Goal: Information Seeking & Learning: Learn about a topic

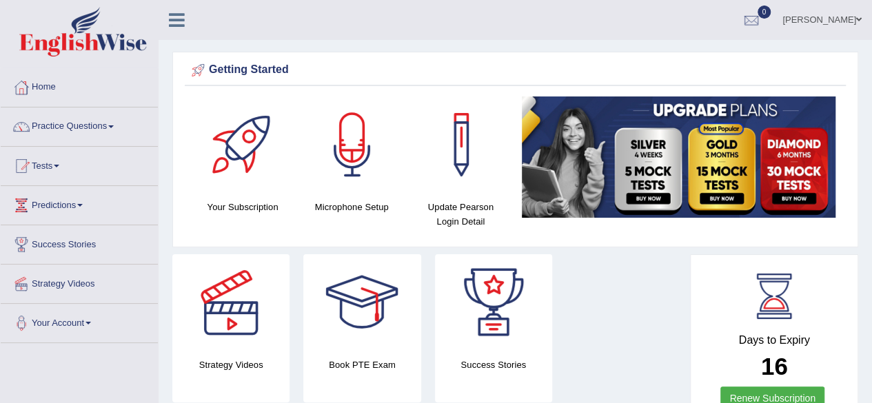
click at [116, 128] on link "Practice Questions" at bounding box center [79, 125] width 157 height 34
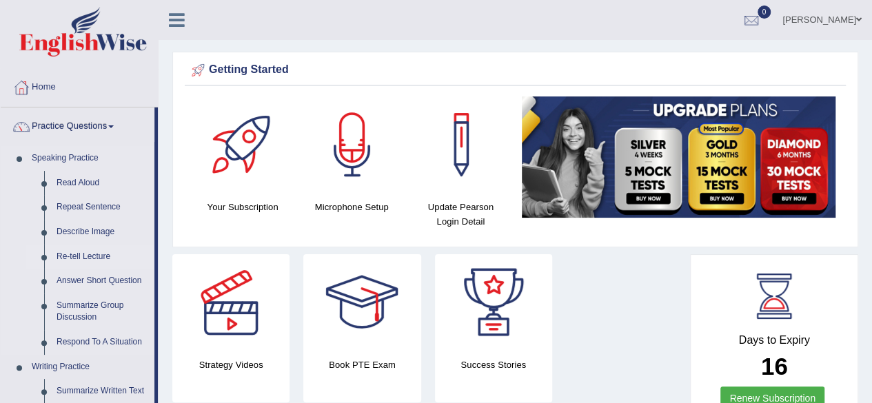
click at [87, 253] on link "Re-tell Lecture" at bounding box center [102, 257] width 104 height 25
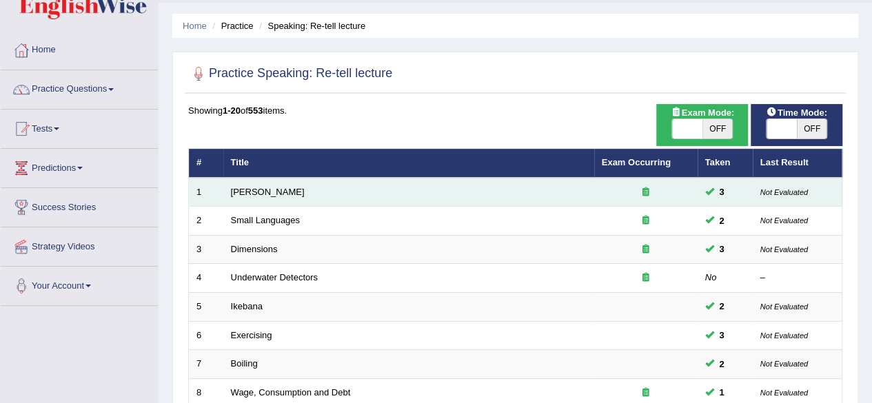
scroll to position [69, 0]
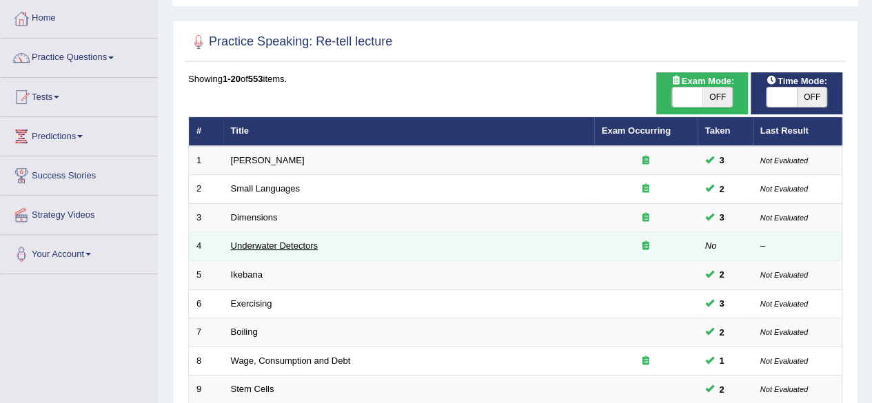
click at [283, 248] on link "Underwater Detectors" at bounding box center [274, 246] width 87 height 10
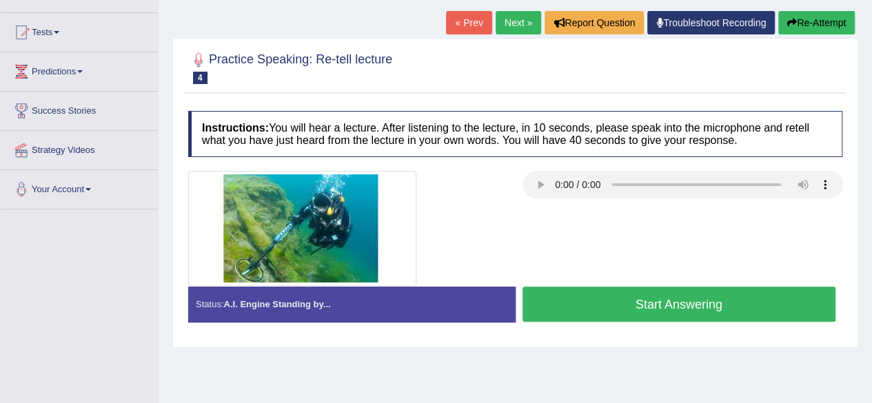
scroll to position [138, 0]
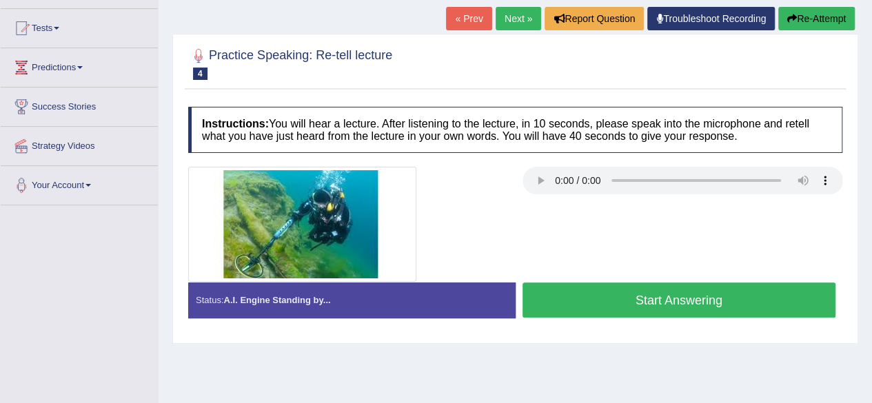
click at [647, 305] on button "Start Answering" at bounding box center [680, 300] width 314 height 35
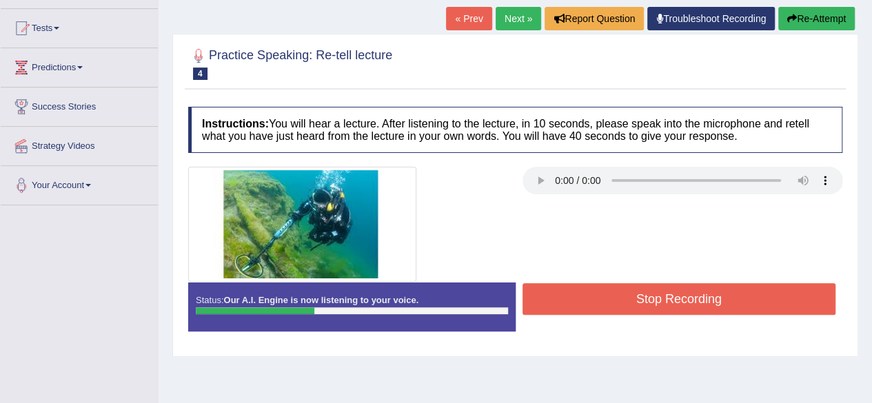
click at [648, 305] on button "Stop Recording" at bounding box center [680, 299] width 314 height 32
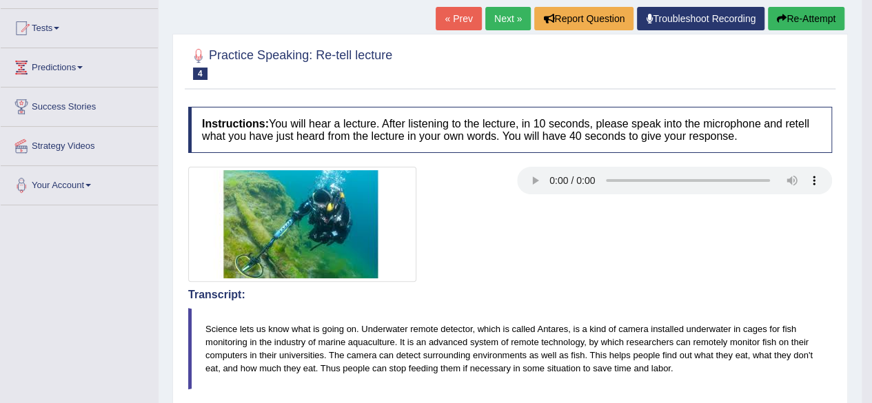
click at [507, 30] on link "Next »" at bounding box center [507, 18] width 45 height 23
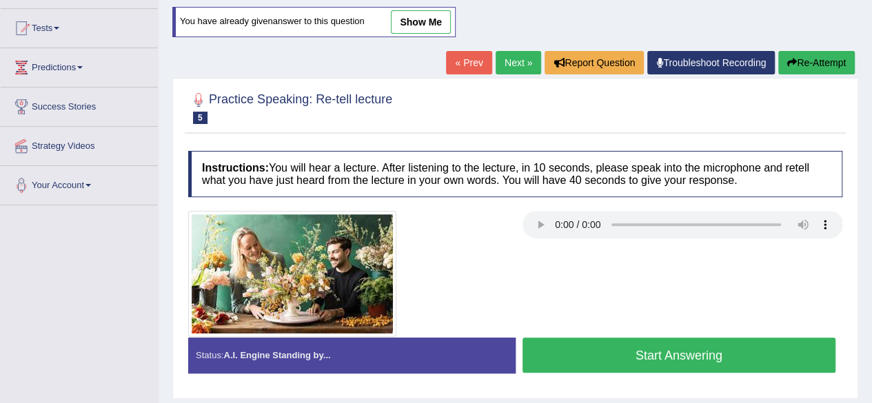
click at [636, 347] on button "Start Answering" at bounding box center [680, 355] width 314 height 35
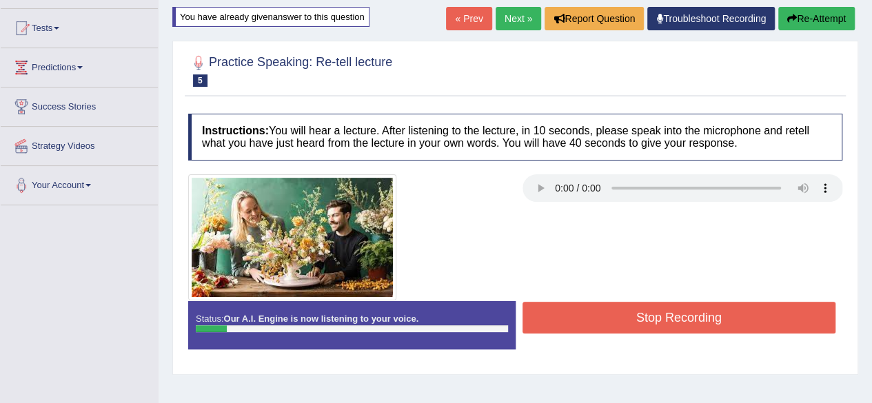
click at [685, 322] on button "Stop Recording" at bounding box center [680, 318] width 314 height 32
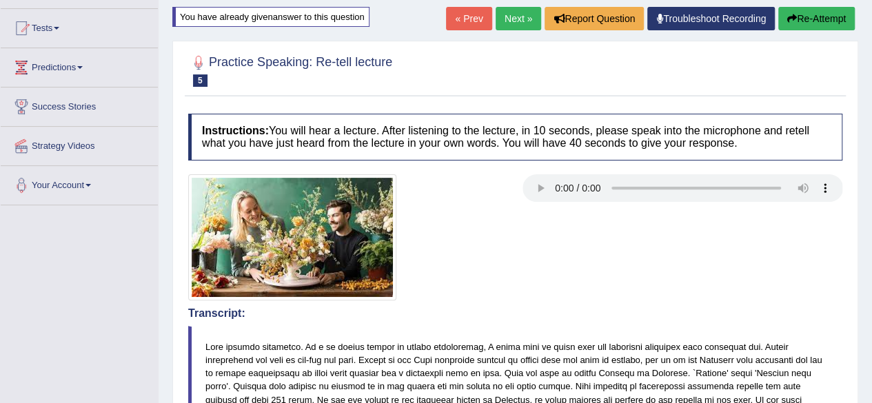
click at [837, 17] on button "Re-Attempt" at bounding box center [816, 18] width 77 height 23
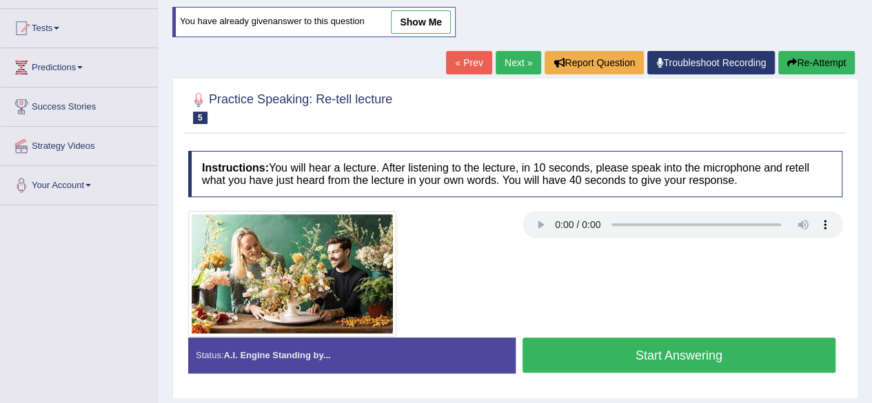
click at [722, 362] on button "Start Answering" at bounding box center [680, 355] width 314 height 35
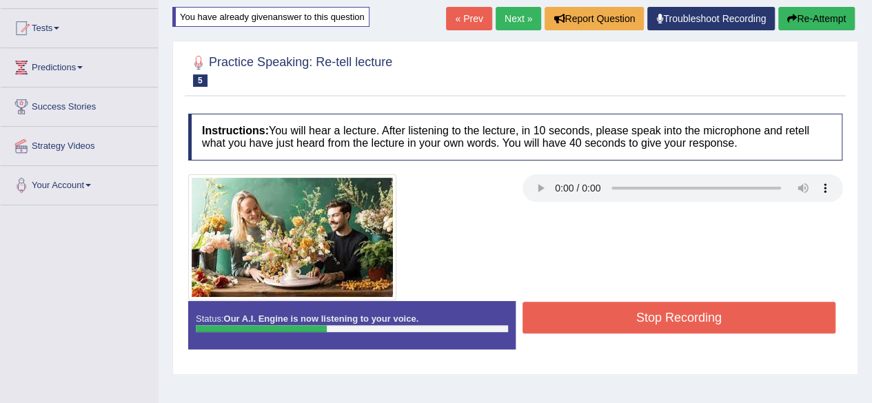
click at [681, 327] on button "Stop Recording" at bounding box center [680, 318] width 314 height 32
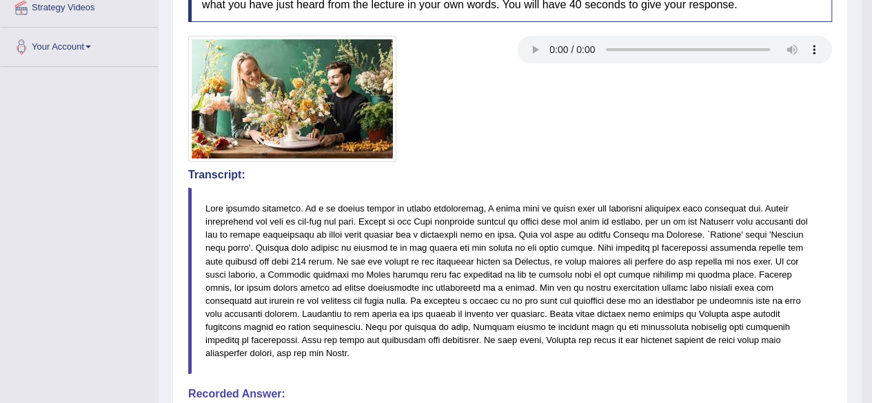
scroll to position [123, 0]
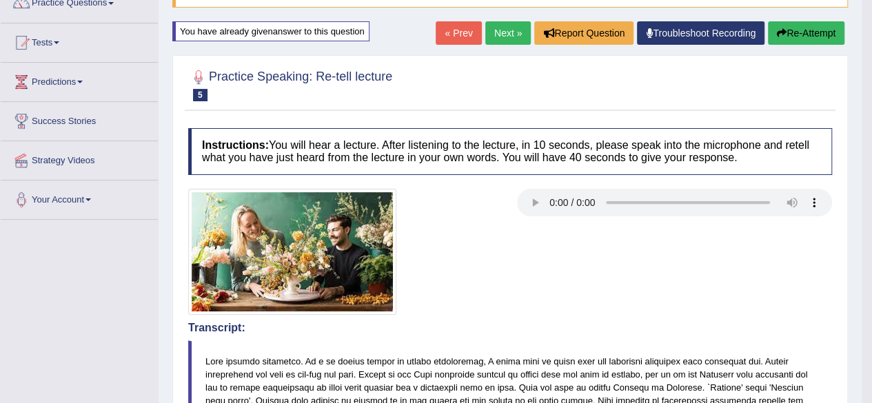
click at [505, 43] on link "Next »" at bounding box center [507, 32] width 45 height 23
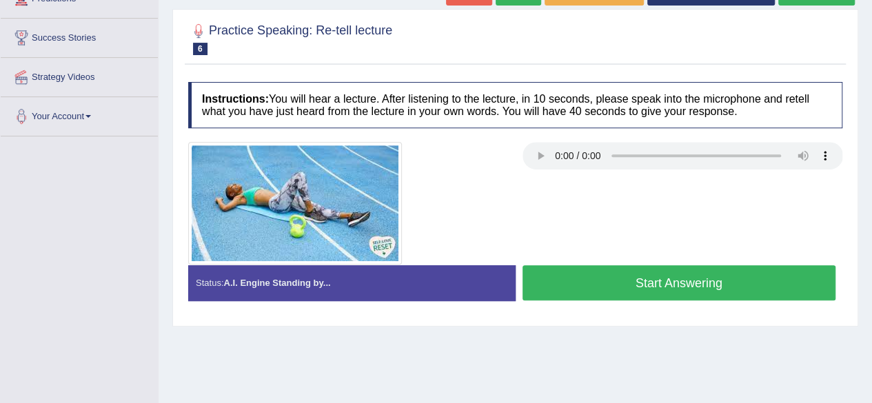
click at [587, 278] on button "Start Answering" at bounding box center [680, 282] width 314 height 35
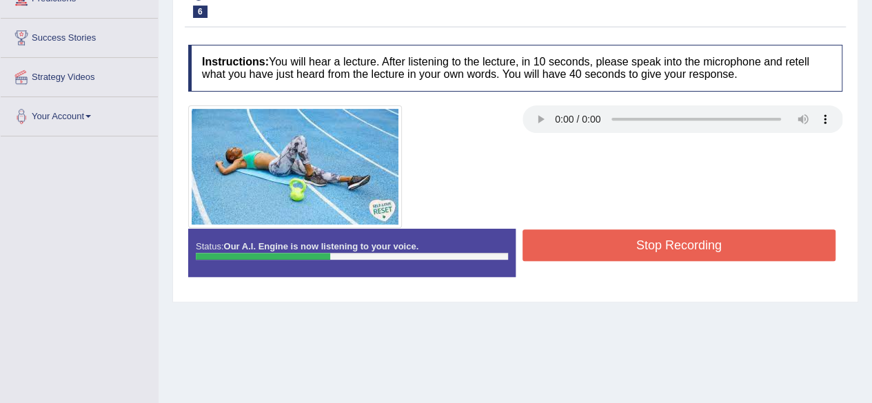
click at [622, 247] on button "Stop Recording" at bounding box center [680, 246] width 314 height 32
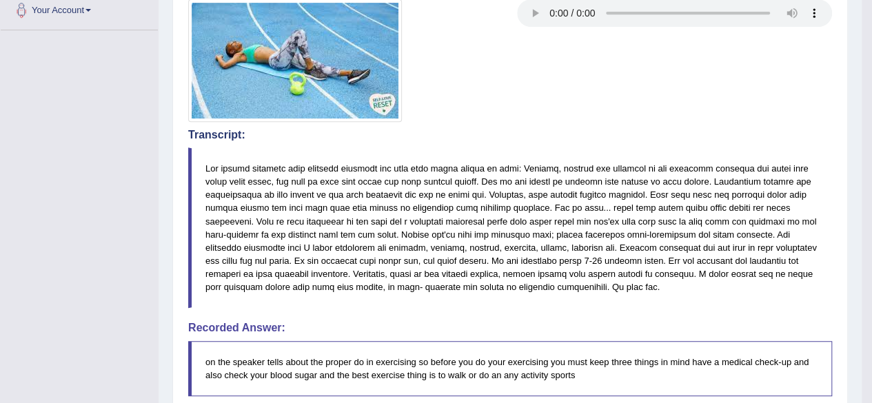
scroll to position [107, 0]
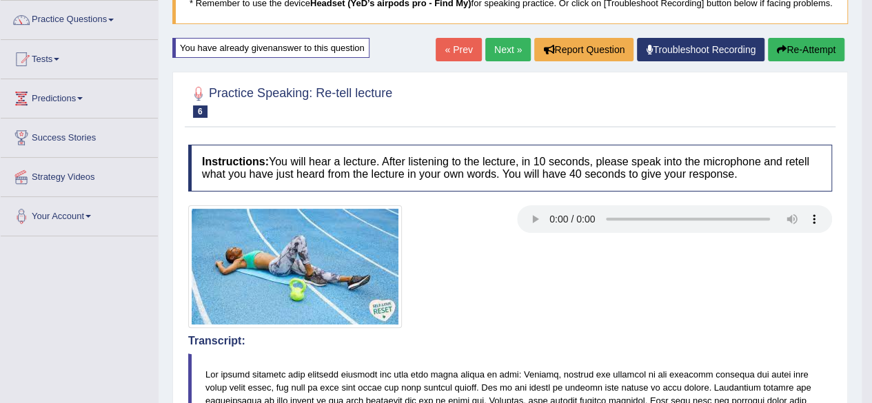
click at [507, 61] on link "Next »" at bounding box center [507, 49] width 45 height 23
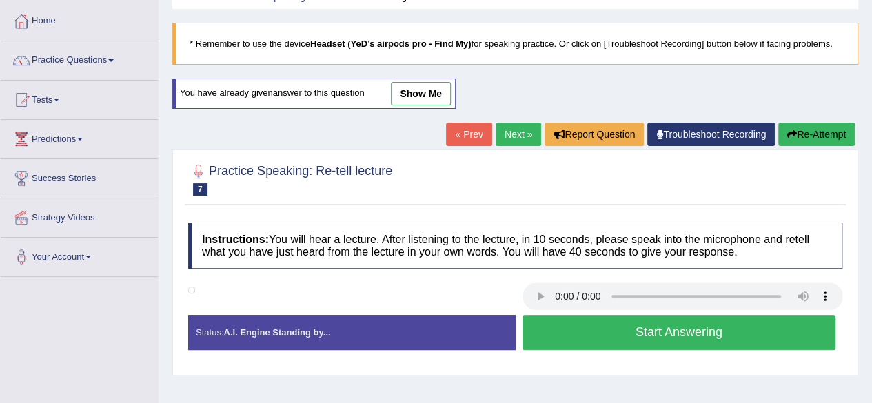
scroll to position [68, 0]
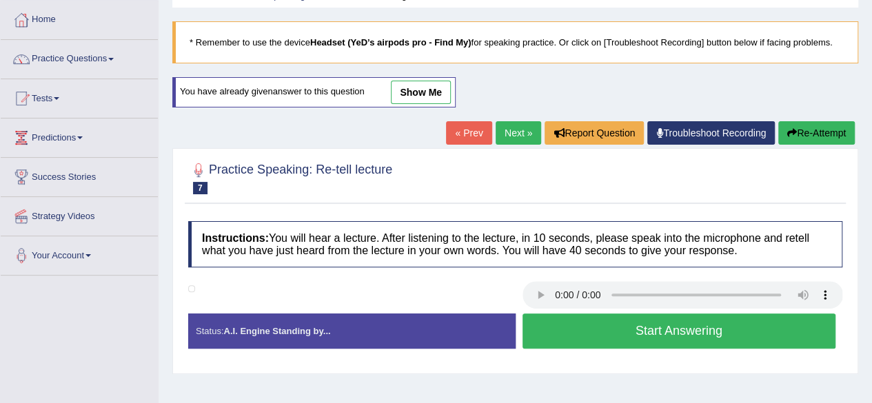
click at [590, 332] on button "Start Answering" at bounding box center [680, 331] width 314 height 35
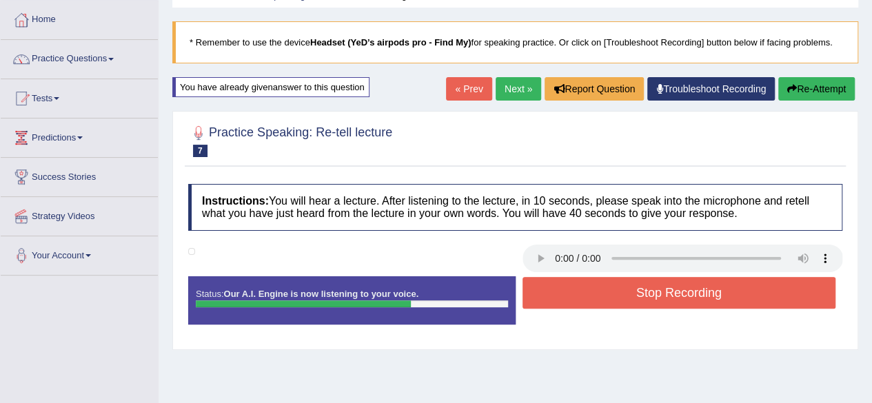
click at [644, 290] on button "Stop Recording" at bounding box center [680, 293] width 314 height 32
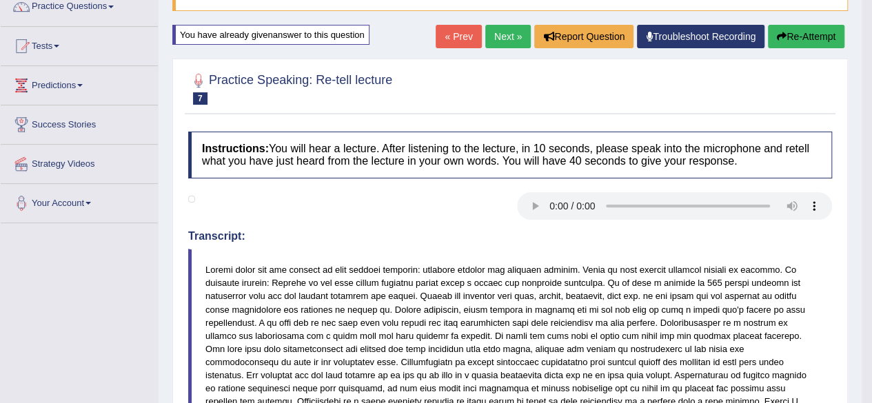
scroll to position [0, 0]
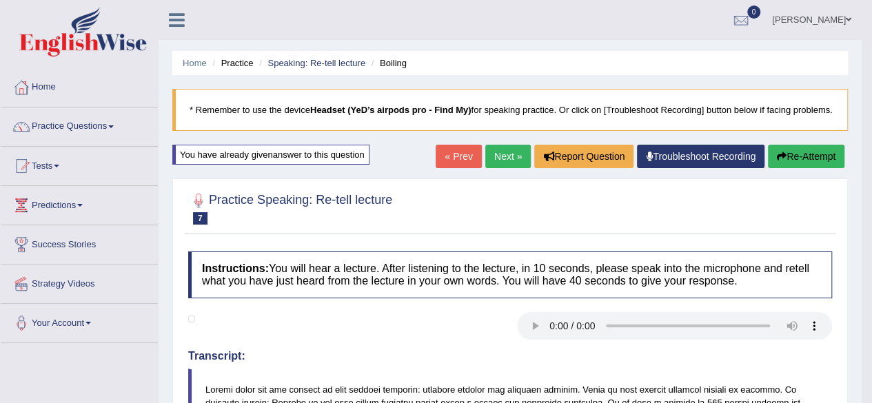
click at [515, 163] on link "Next »" at bounding box center [507, 156] width 45 height 23
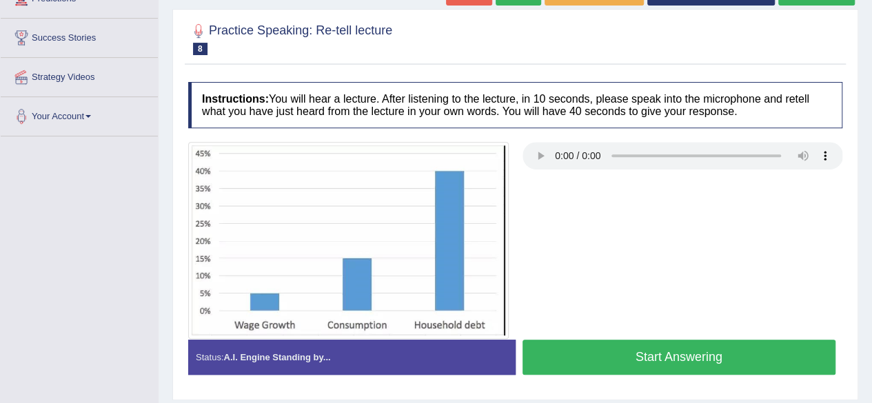
click at [569, 355] on button "Start Answering" at bounding box center [680, 357] width 314 height 35
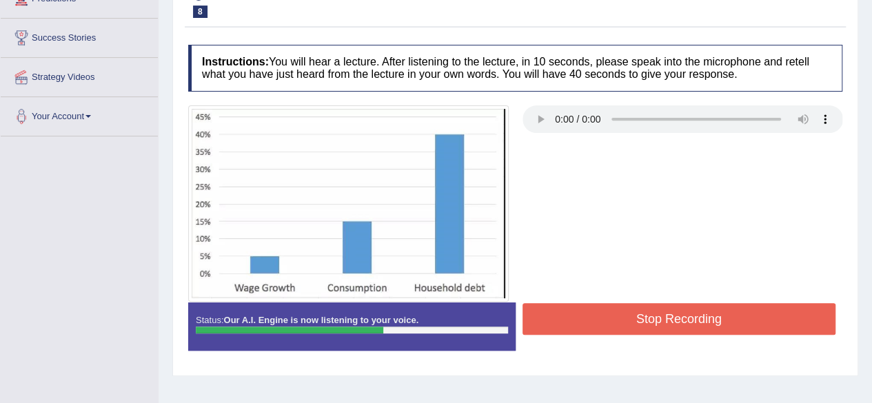
click at [681, 325] on button "Stop Recording" at bounding box center [680, 319] width 314 height 32
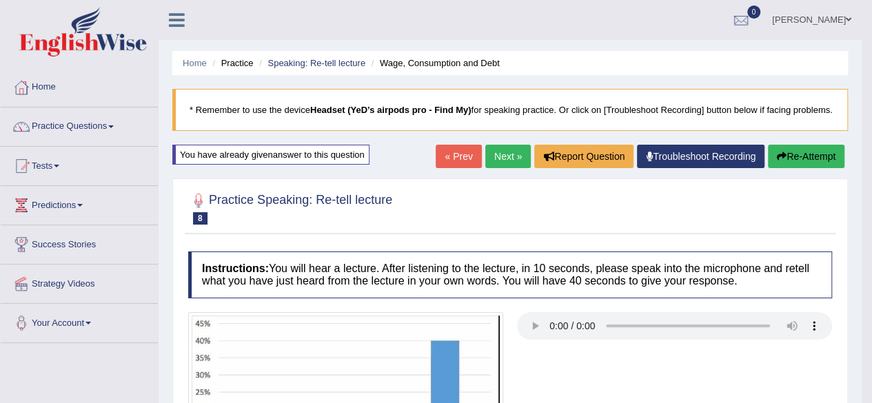
click at [787, 168] on button "Re-Attempt" at bounding box center [806, 156] width 77 height 23
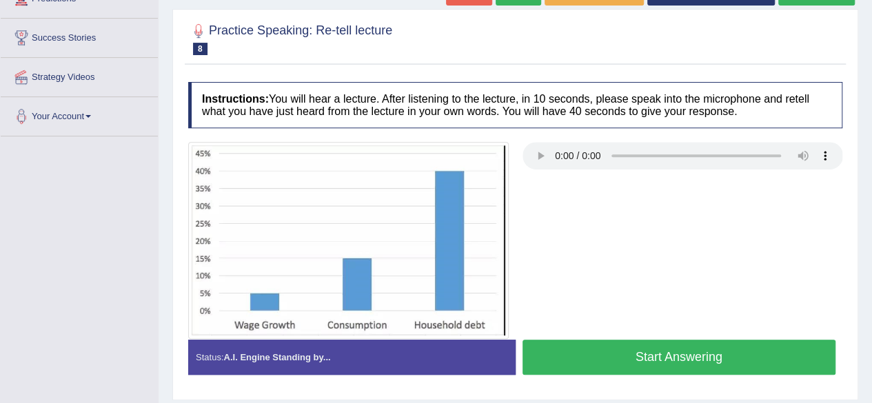
click at [656, 358] on button "Start Answering" at bounding box center [680, 357] width 314 height 35
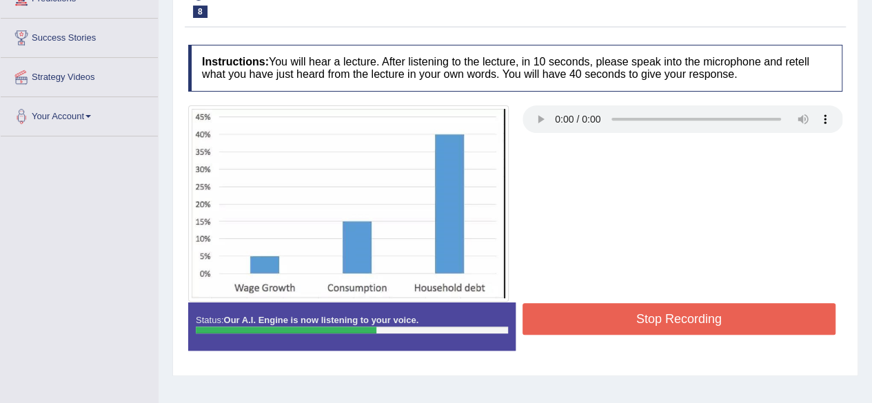
click at [682, 322] on button "Stop Recording" at bounding box center [680, 319] width 314 height 32
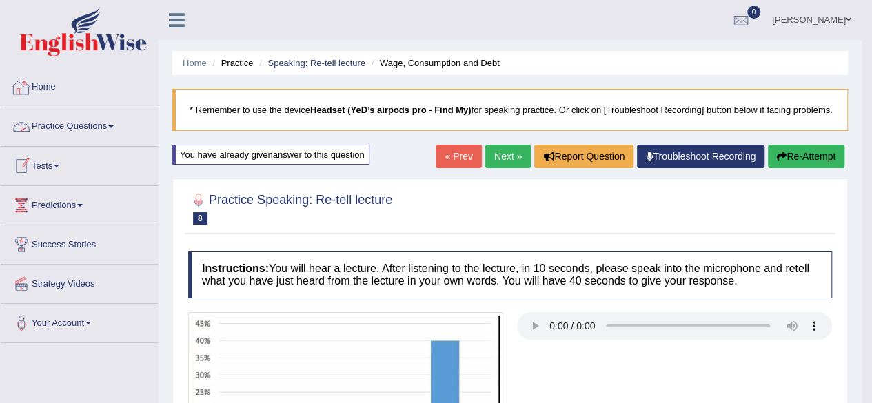
click at [105, 132] on link "Practice Questions" at bounding box center [79, 125] width 157 height 34
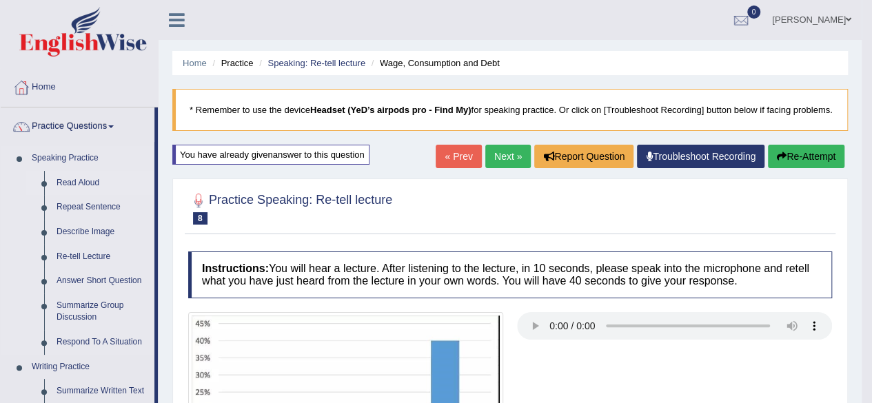
scroll to position [138, 0]
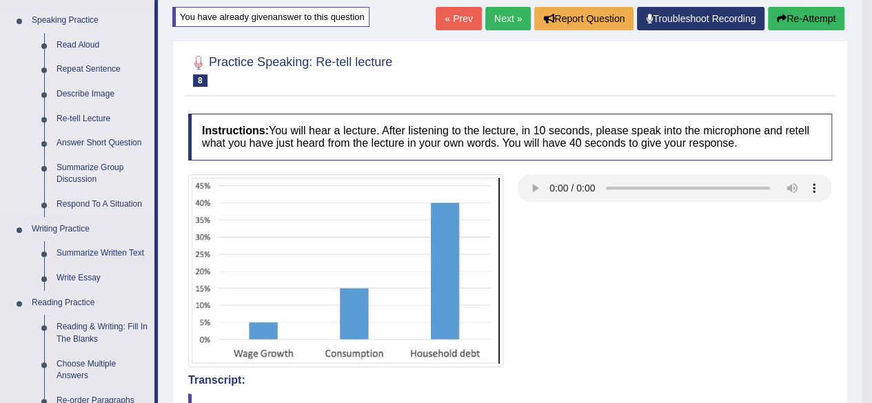
click at [81, 168] on link "Summarize Group Discussion" at bounding box center [102, 174] width 104 height 37
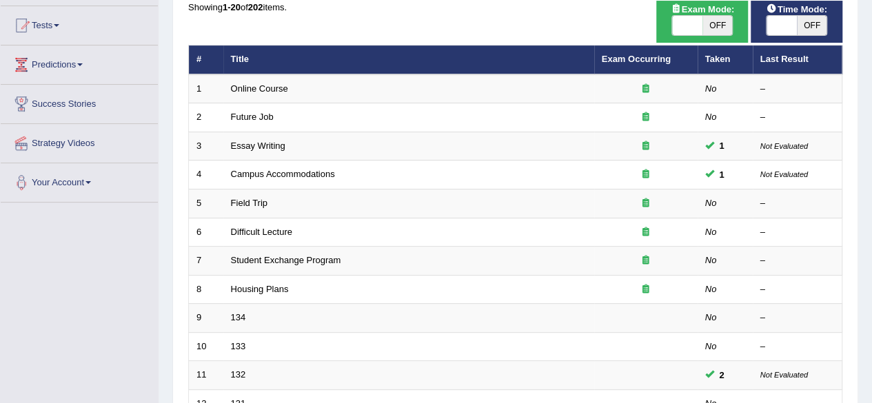
scroll to position [69, 0]
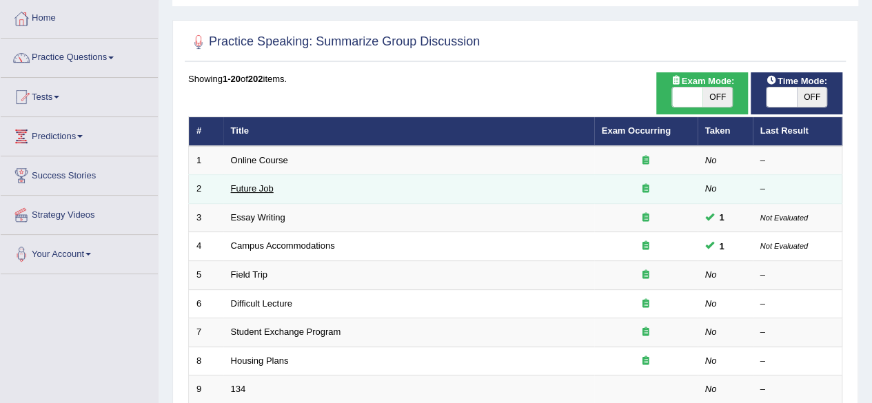
click at [259, 184] on link "Future Job" at bounding box center [252, 188] width 43 height 10
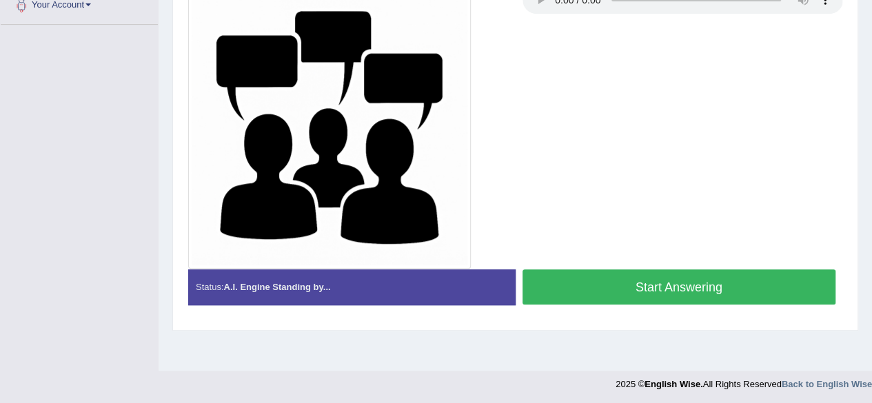
scroll to position [320, 0]
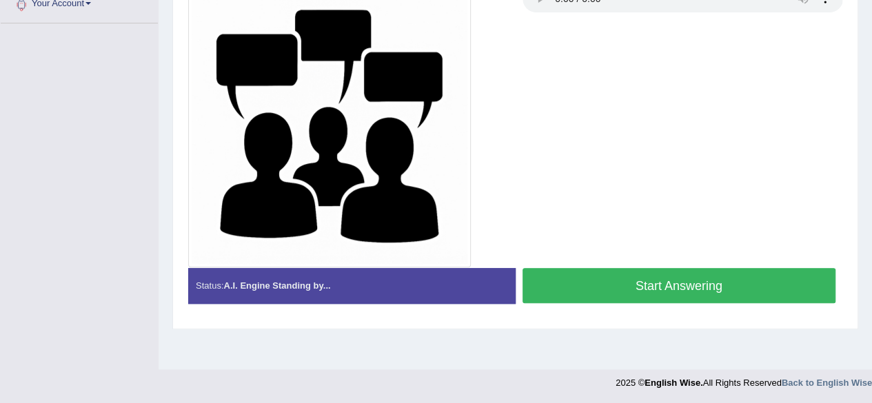
click at [641, 274] on button "Start Answering" at bounding box center [680, 285] width 314 height 35
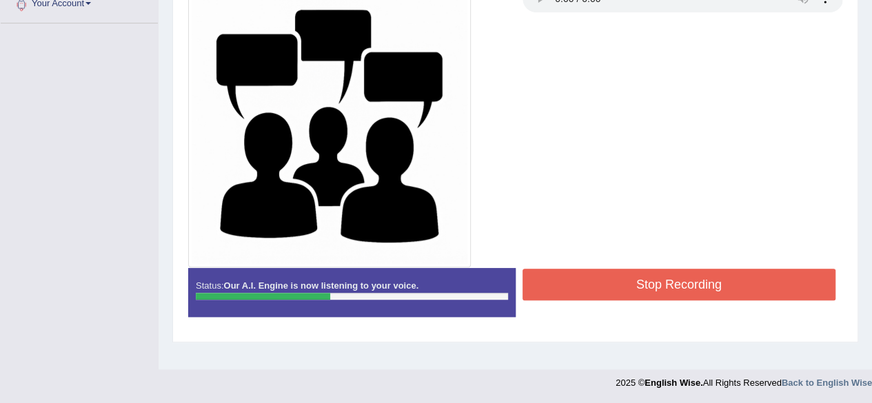
click at [641, 274] on button "Stop Recording" at bounding box center [680, 285] width 314 height 32
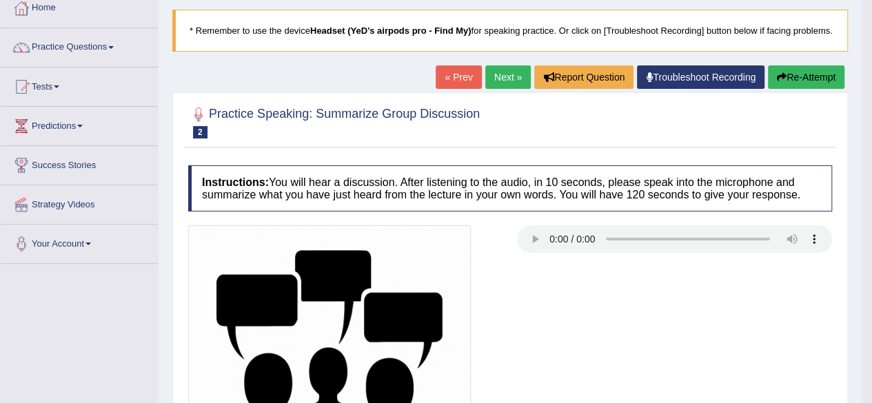
scroll to position [0, 0]
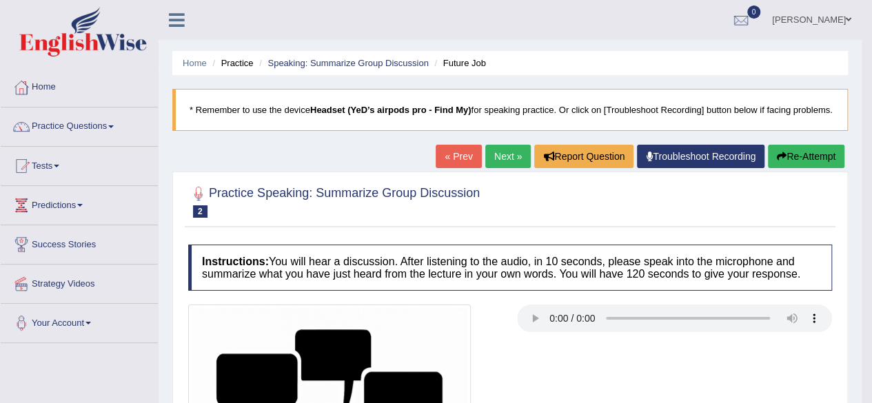
click at [496, 168] on link "Next »" at bounding box center [507, 156] width 45 height 23
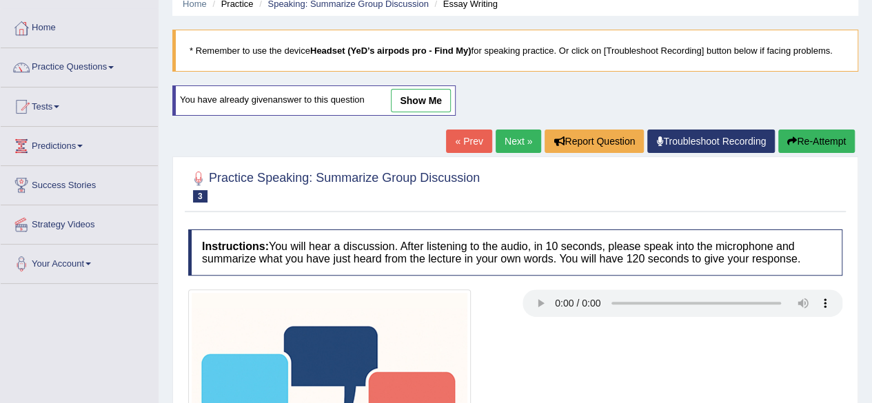
scroll to position [138, 0]
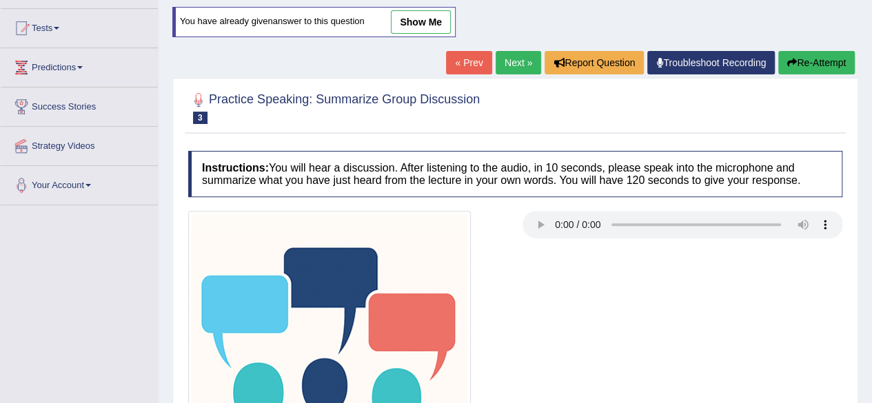
click at [511, 63] on link "Next »" at bounding box center [518, 62] width 45 height 23
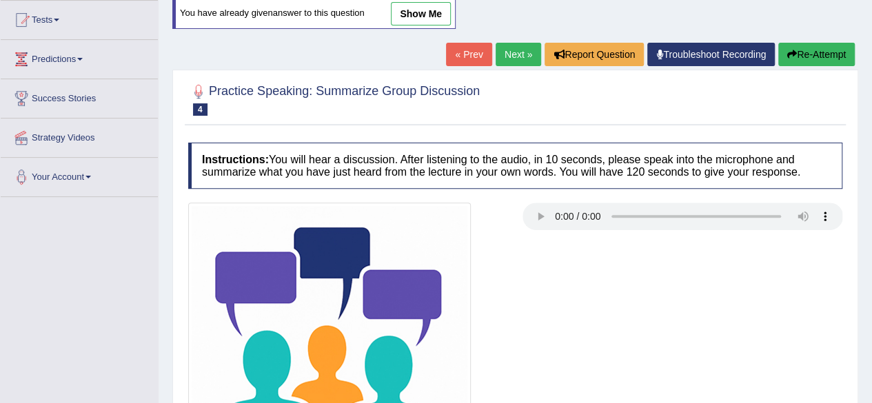
scroll to position [69, 0]
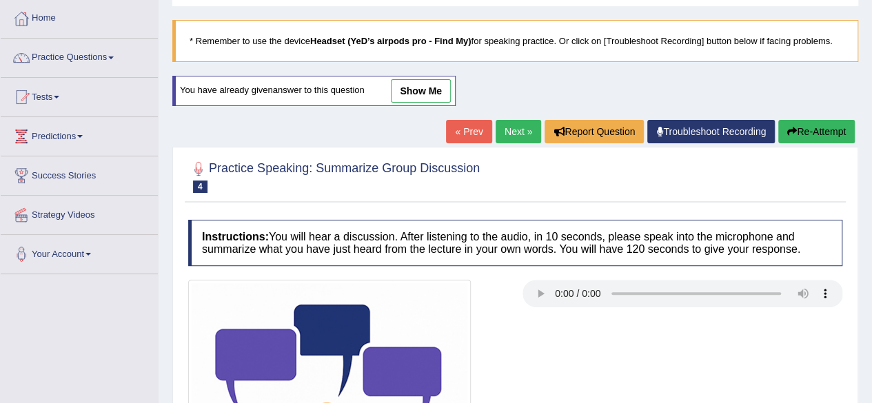
click at [517, 129] on link "Next »" at bounding box center [518, 131] width 45 height 23
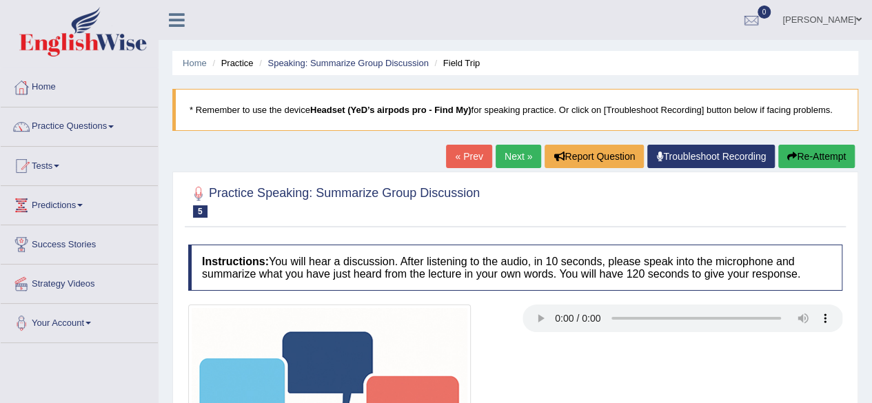
scroll to position [138, 0]
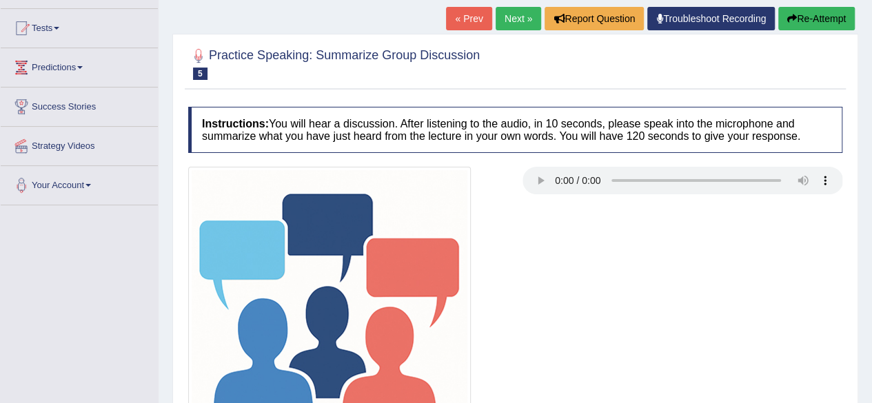
click at [458, 26] on link "« Prev" at bounding box center [468, 18] width 45 height 23
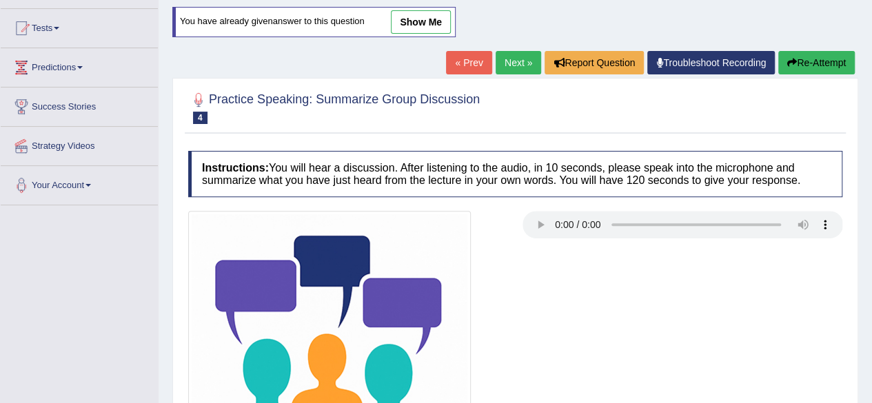
click at [536, 191] on h4 "Instructions: You will hear a discussion. After listening to the audio, in 10 s…" at bounding box center [515, 174] width 654 height 46
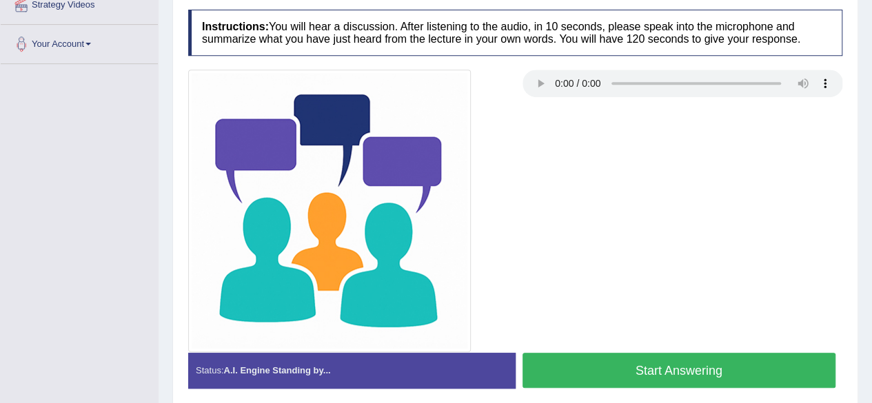
scroll to position [331, 0]
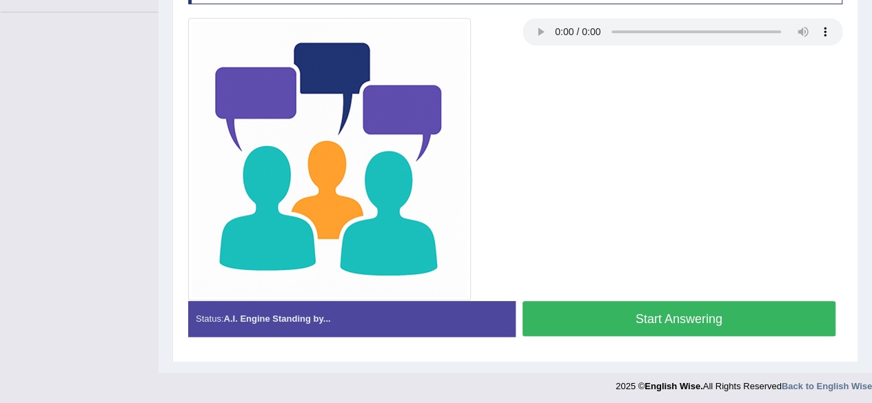
click at [677, 314] on button "Start Answering" at bounding box center [680, 318] width 314 height 35
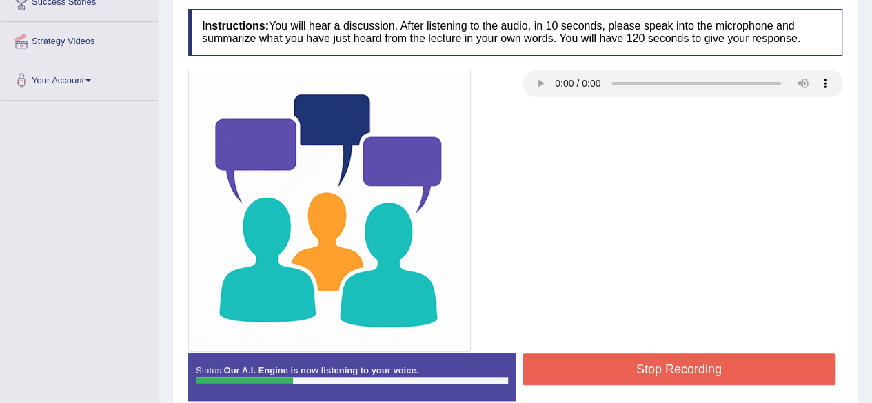
scroll to position [320, 0]
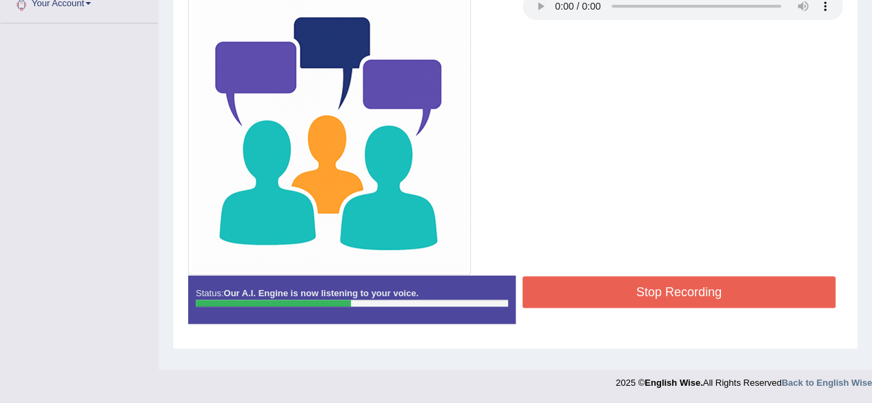
click at [642, 287] on button "Stop Recording" at bounding box center [680, 292] width 314 height 32
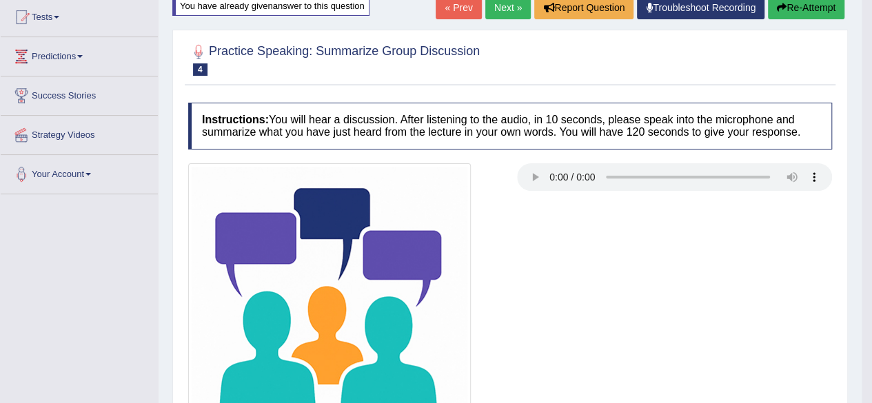
scroll to position [44, 0]
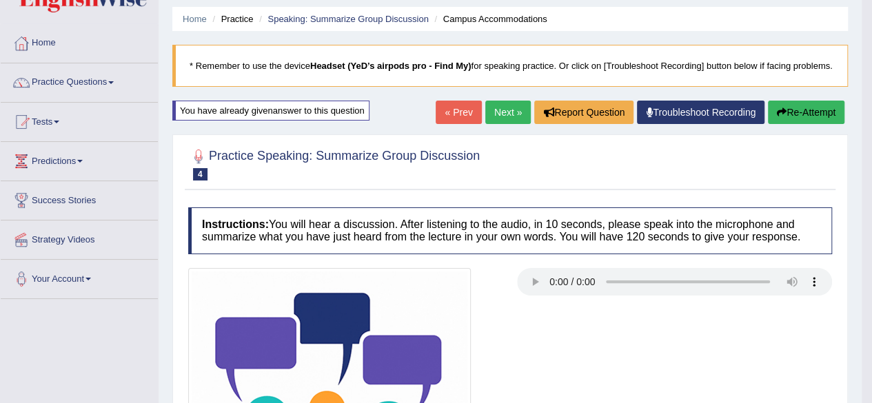
click at [497, 124] on link "Next »" at bounding box center [507, 112] width 45 height 23
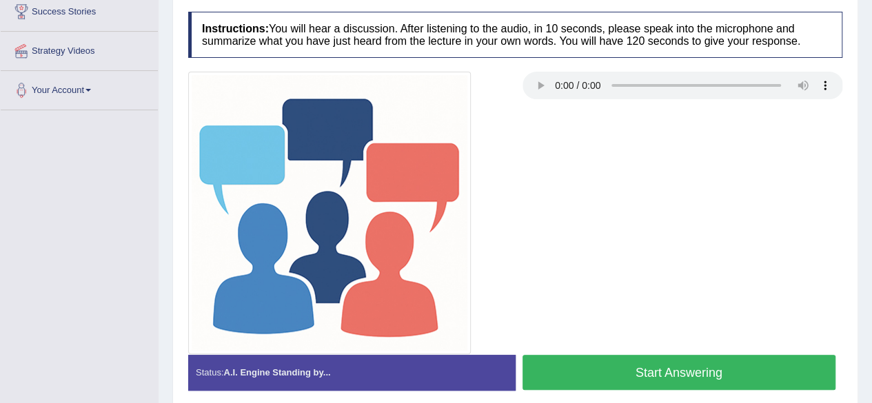
scroll to position [320, 0]
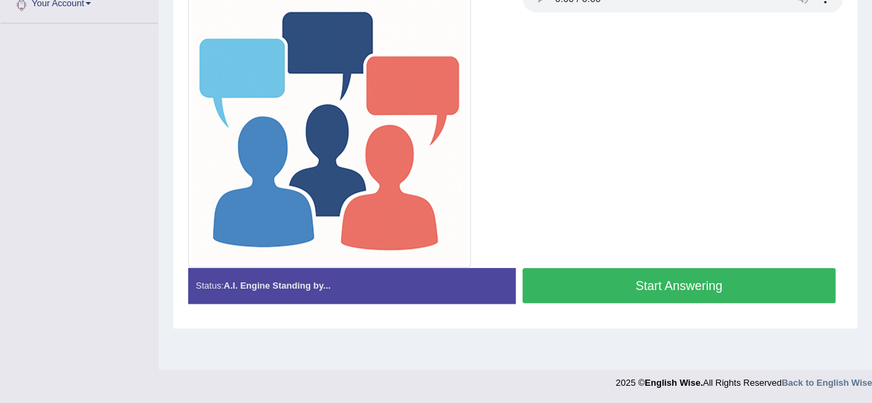
click at [612, 278] on button "Start Answering" at bounding box center [680, 285] width 314 height 35
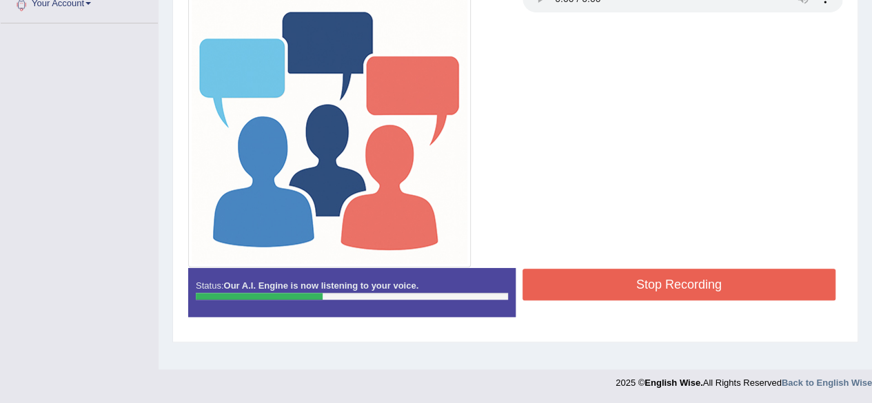
click at [612, 279] on button "Stop Recording" at bounding box center [680, 285] width 314 height 32
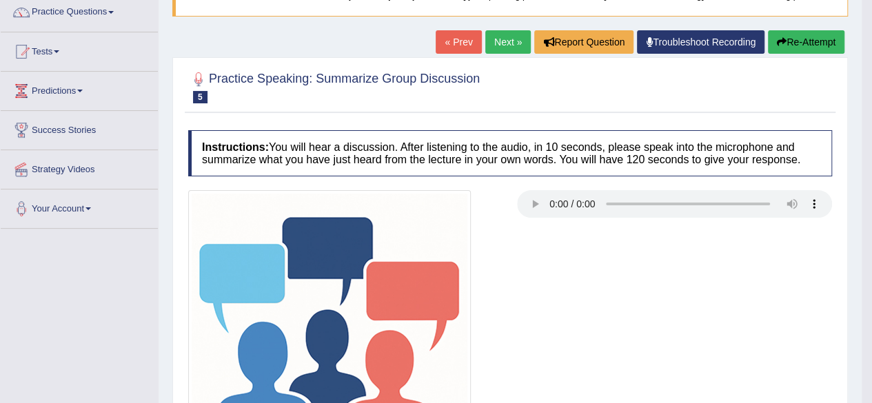
scroll to position [113, 0]
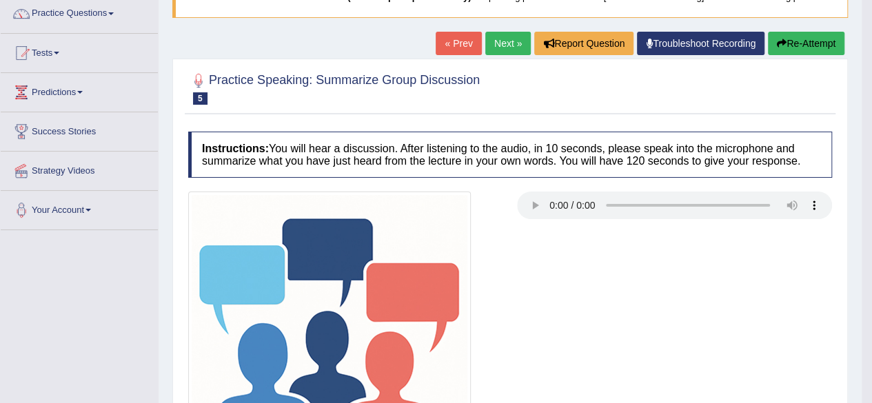
click at [503, 50] on link "Next »" at bounding box center [507, 43] width 45 height 23
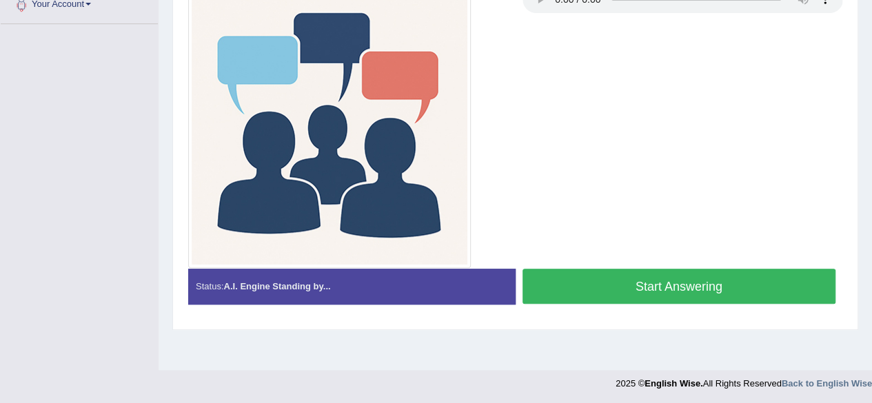
scroll to position [320, 0]
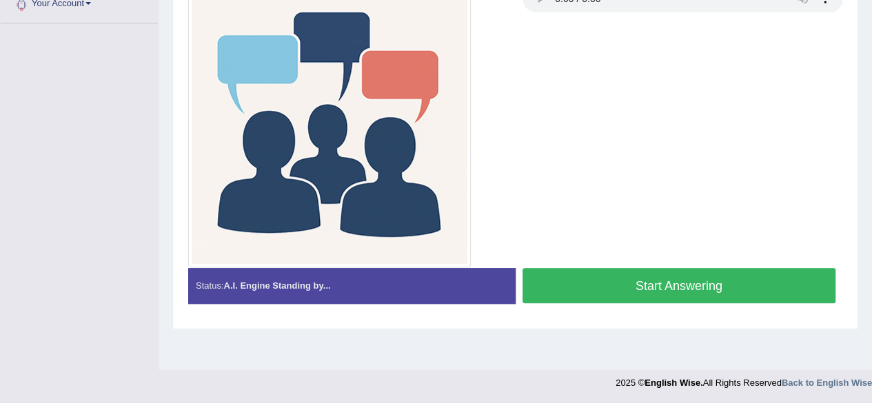
click at [629, 289] on button "Start Answering" at bounding box center [680, 285] width 314 height 35
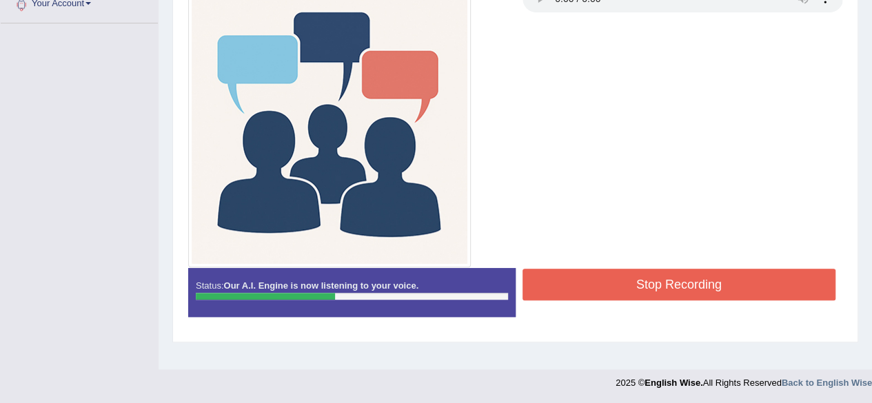
click at [607, 294] on button "Stop Recording" at bounding box center [680, 285] width 314 height 32
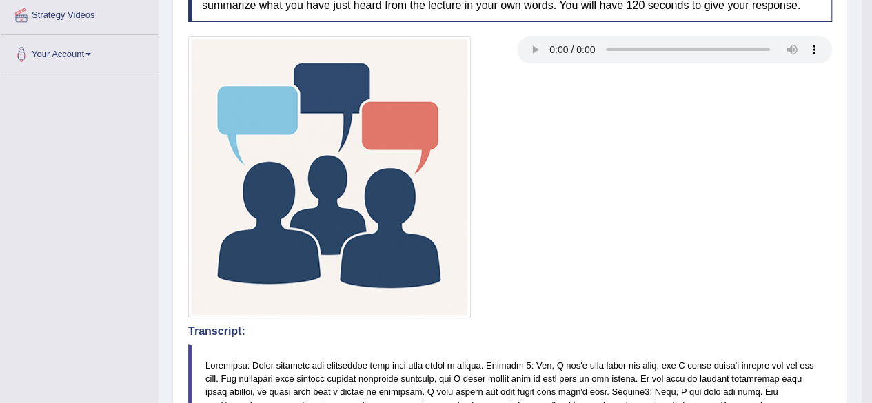
scroll to position [113, 0]
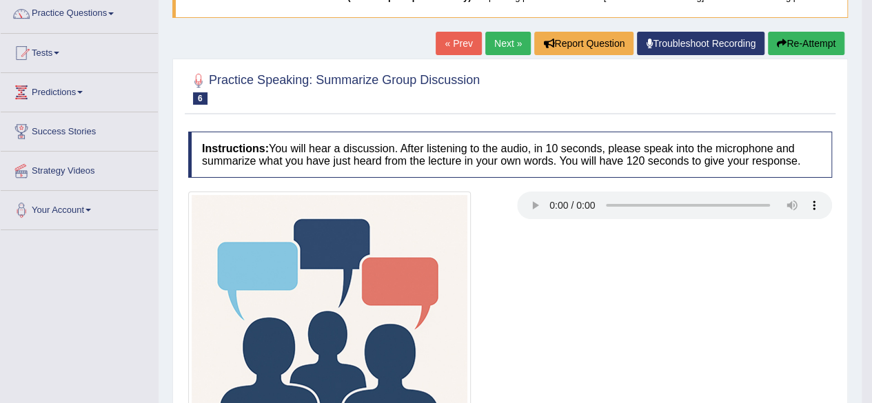
click at [496, 54] on link "Next »" at bounding box center [507, 43] width 45 height 23
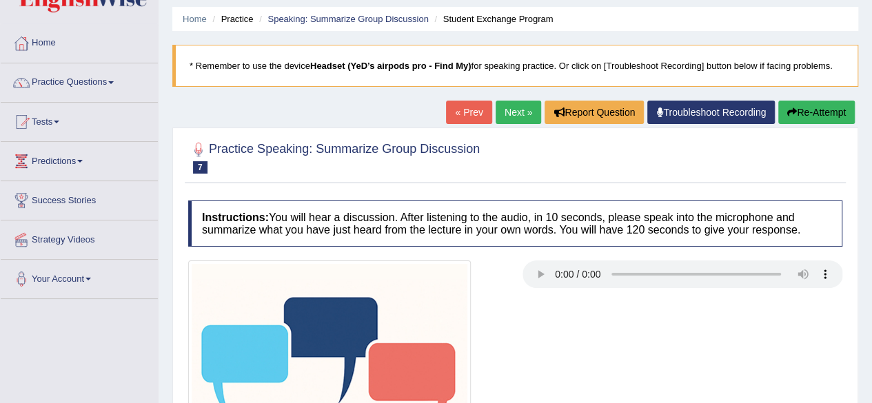
scroll to position [251, 0]
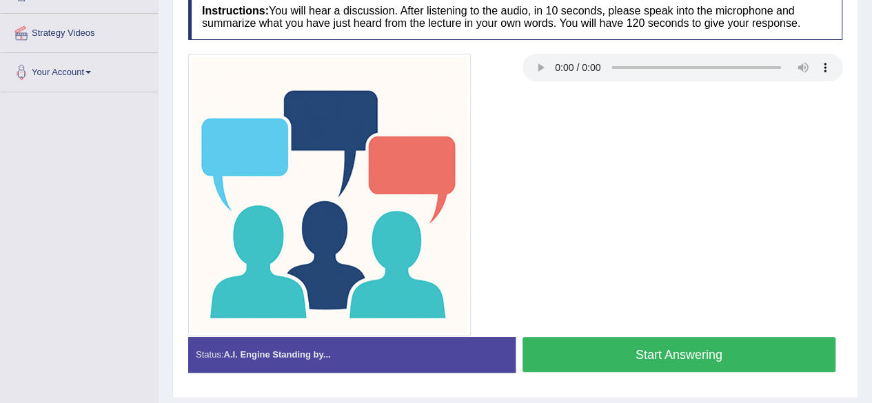
click at [658, 363] on button "Start Answering" at bounding box center [680, 354] width 314 height 35
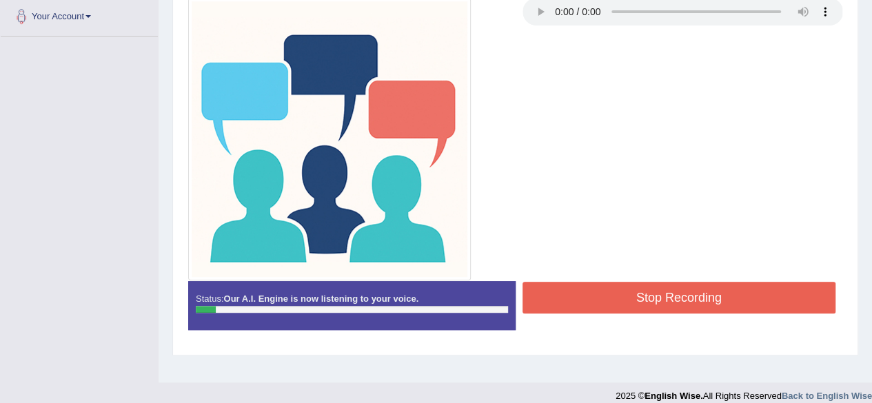
scroll to position [320, 0]
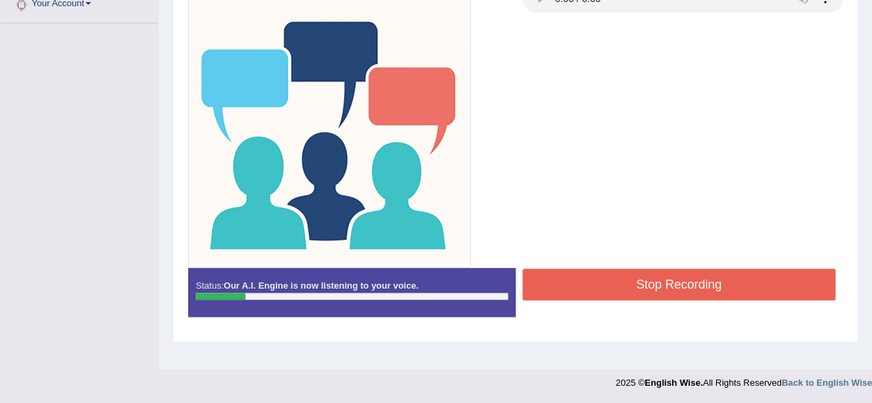
click at [682, 285] on button "Stop Recording" at bounding box center [680, 285] width 314 height 32
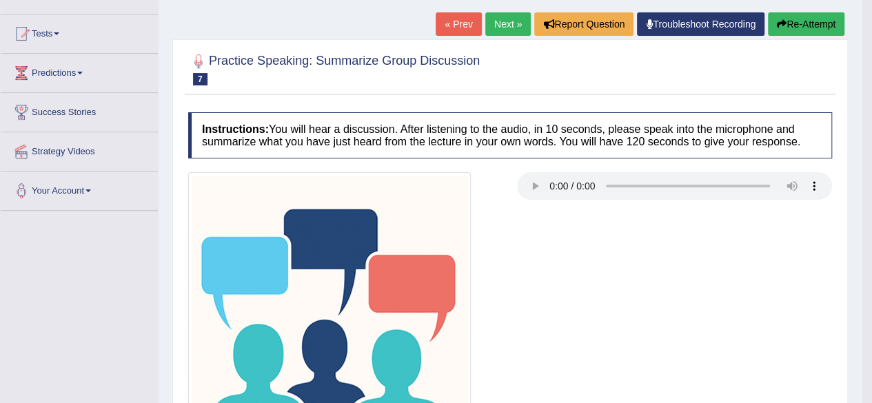
scroll to position [44, 0]
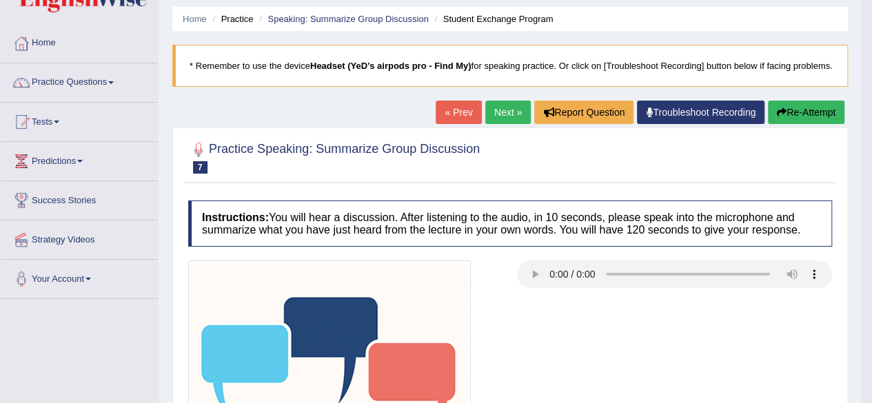
click at [793, 124] on button "Re-Attempt" at bounding box center [806, 112] width 77 height 23
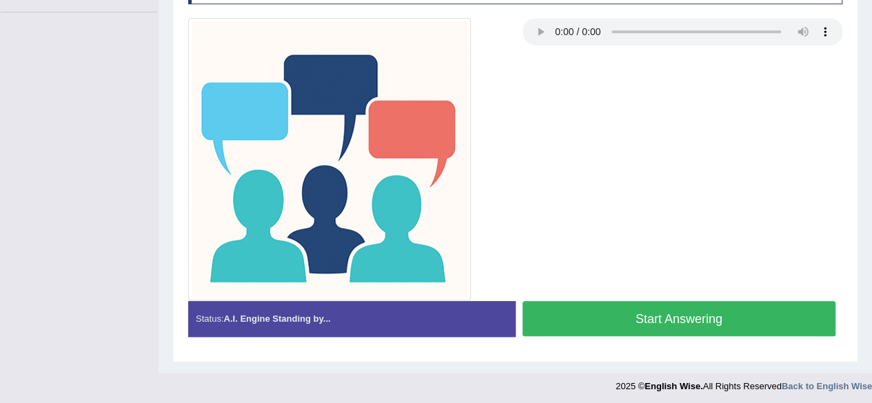
click at [621, 312] on button "Start Answering" at bounding box center [680, 318] width 314 height 35
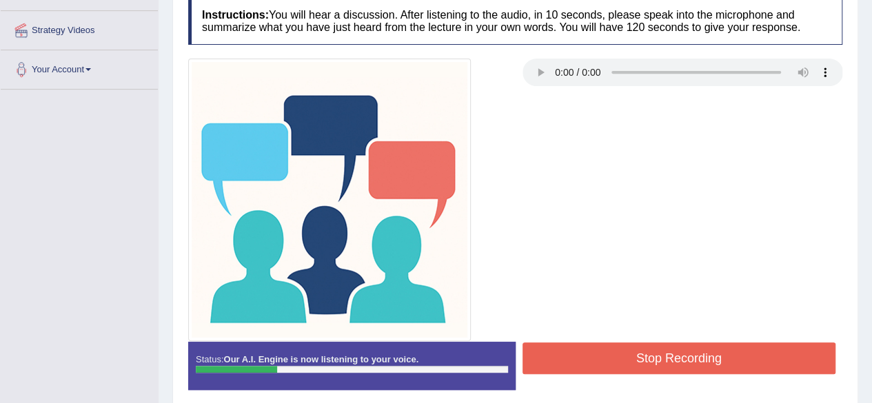
scroll to position [320, 0]
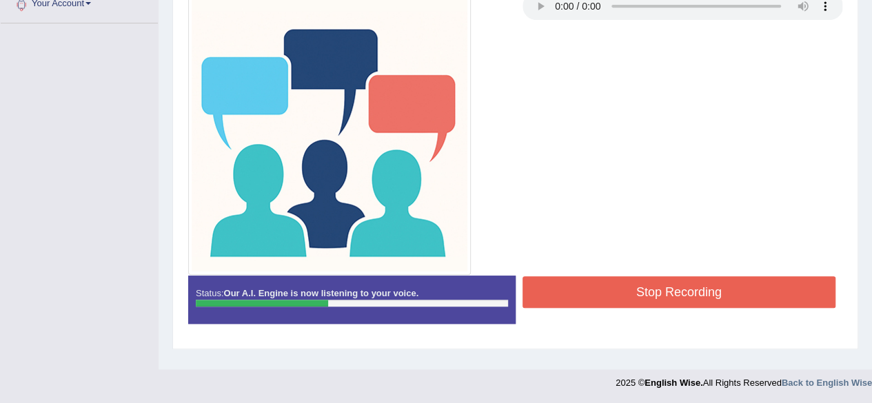
click at [627, 290] on button "Stop Recording" at bounding box center [680, 292] width 314 height 32
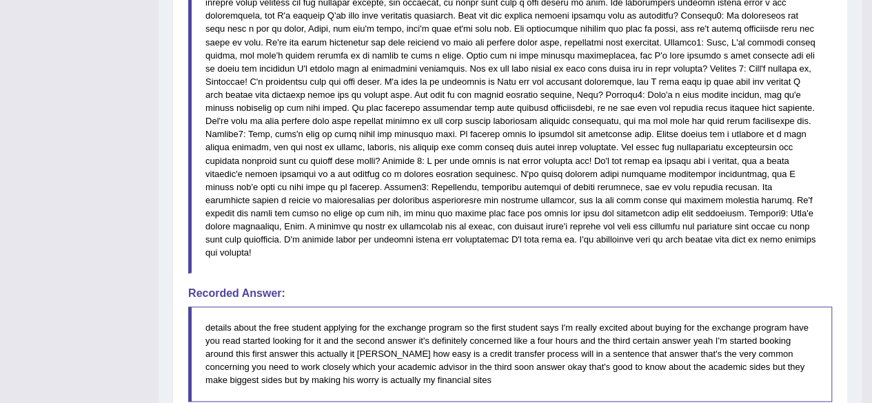
scroll to position [576, 0]
